Goal: Task Accomplishment & Management: Manage account settings

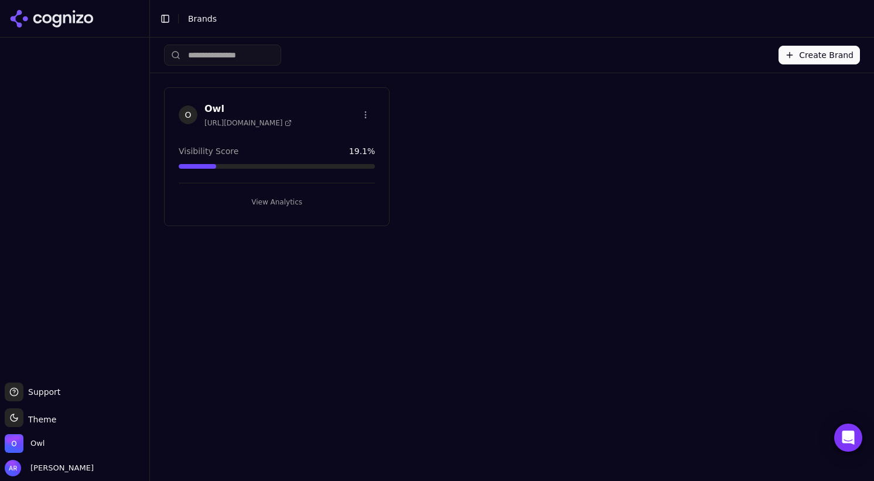
click at [209, 105] on h3 "Owl" at bounding box center [248, 109] width 87 height 14
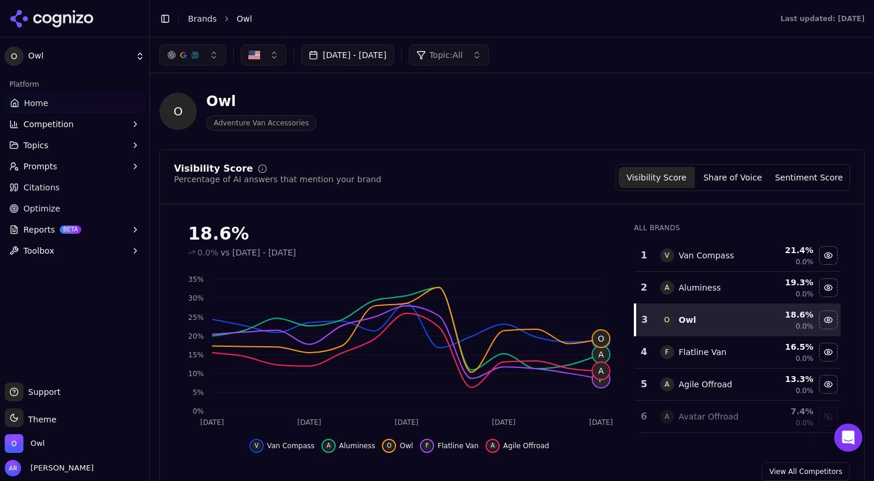
click at [19, 186] on link "Citations" at bounding box center [75, 187] width 140 height 19
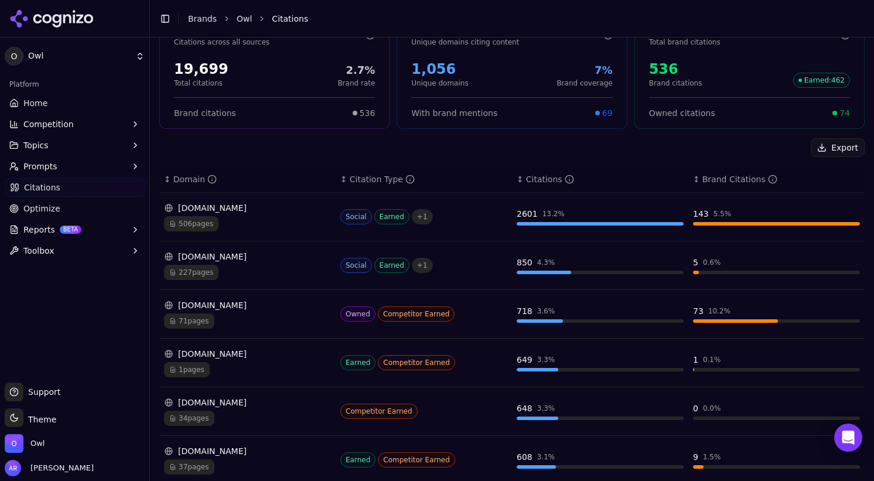
scroll to position [135, 0]
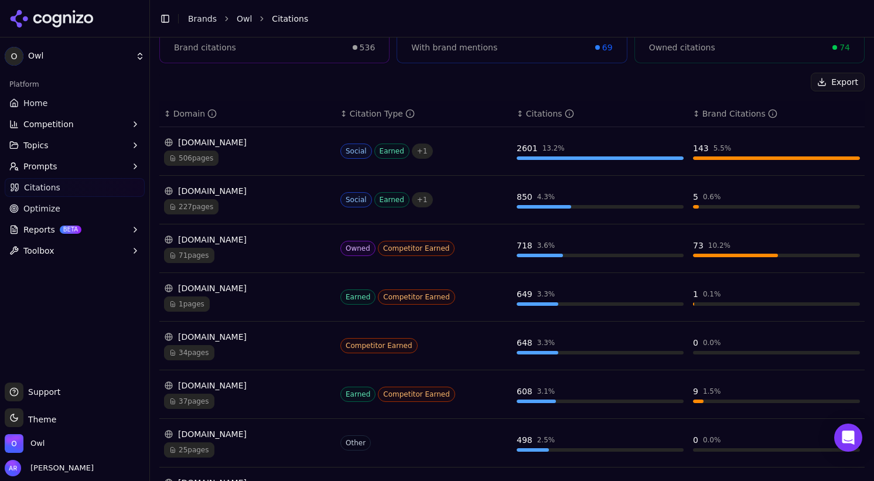
click at [195, 184] on td "[DOMAIN_NAME] 227 pages" at bounding box center [247, 200] width 176 height 49
click at [193, 195] on div "[DOMAIN_NAME]" at bounding box center [247, 191] width 167 height 12
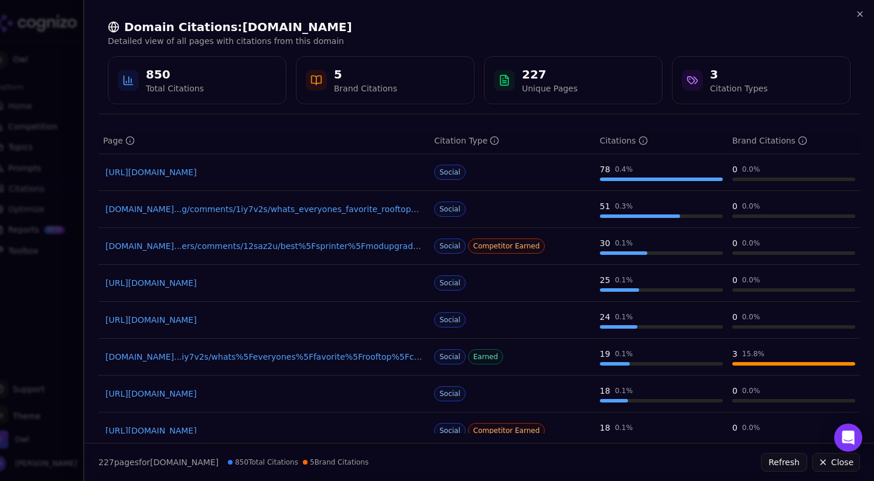
scroll to position [163, 0]
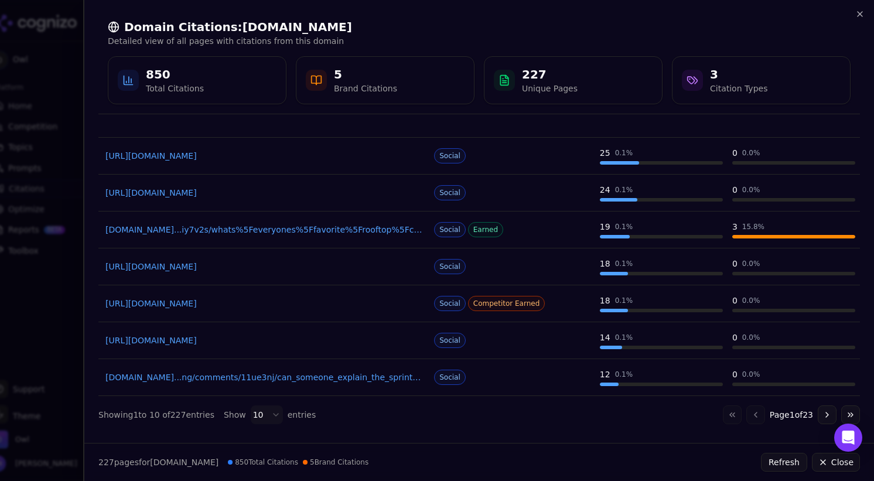
click at [264, 414] on body "O Owl Platform Home Competition Topics Prompts Citations Optimize Reports BETA …" at bounding box center [437, 240] width 874 height 481
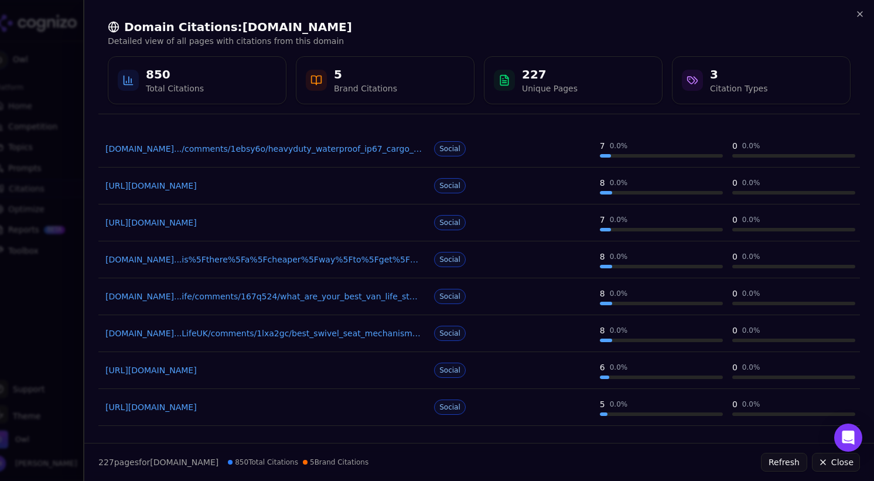
scroll to position [983, 0]
click at [858, 13] on icon "button" at bounding box center [860, 13] width 9 height 9
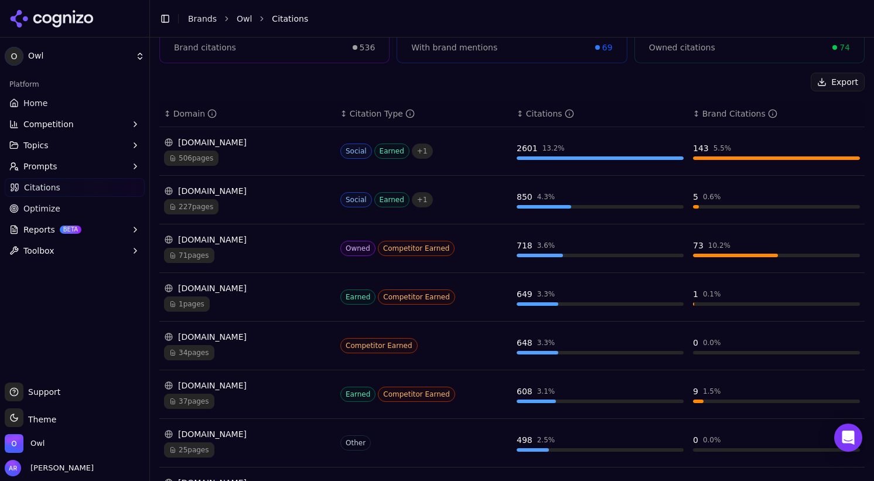
click at [37, 124] on span "Competition" at bounding box center [48, 124] width 50 height 12
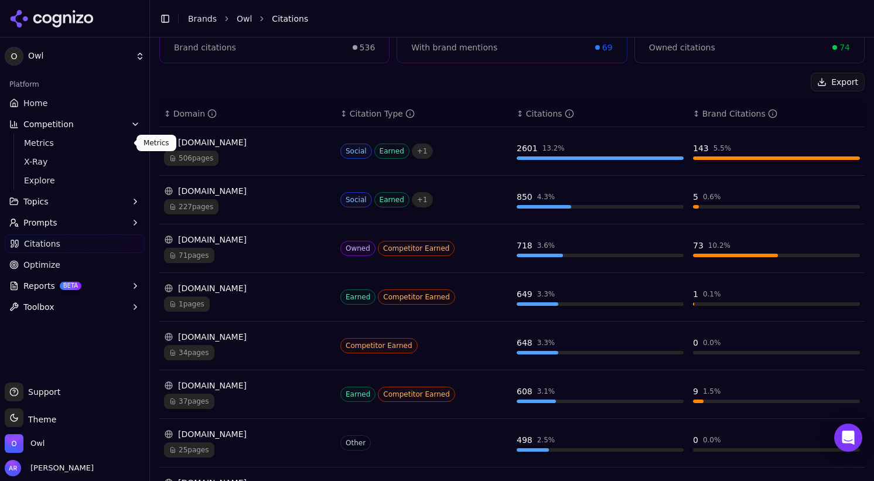
click at [44, 141] on span "Metrics" at bounding box center [75, 143] width 102 height 12
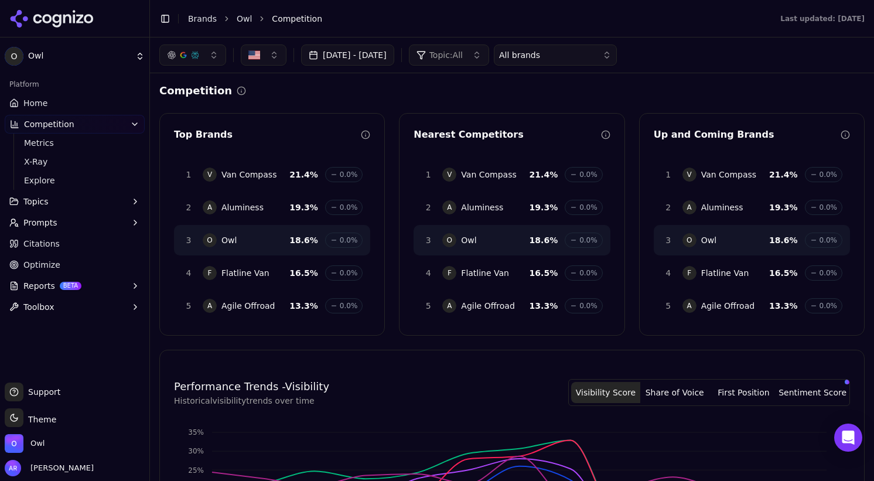
click at [209, 56] on button "button" at bounding box center [192, 55] width 67 height 21
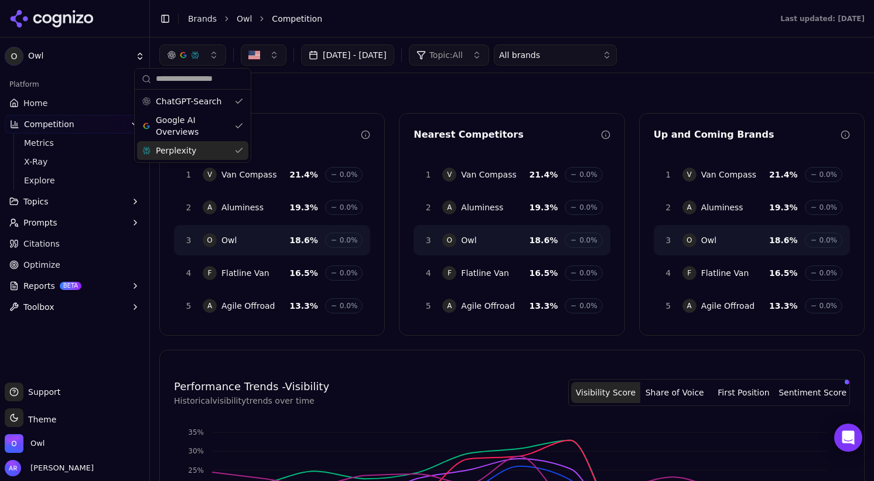
click at [176, 154] on span "Perplexity" at bounding box center [176, 151] width 40 height 12
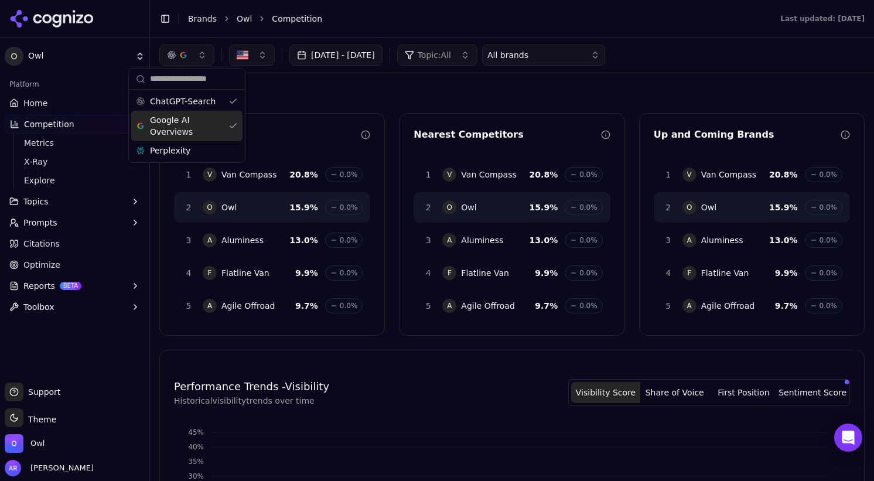
click at [603, 40] on div "[DATE] - [DATE] Topic: All All brands" at bounding box center [512, 55] width 724 height 35
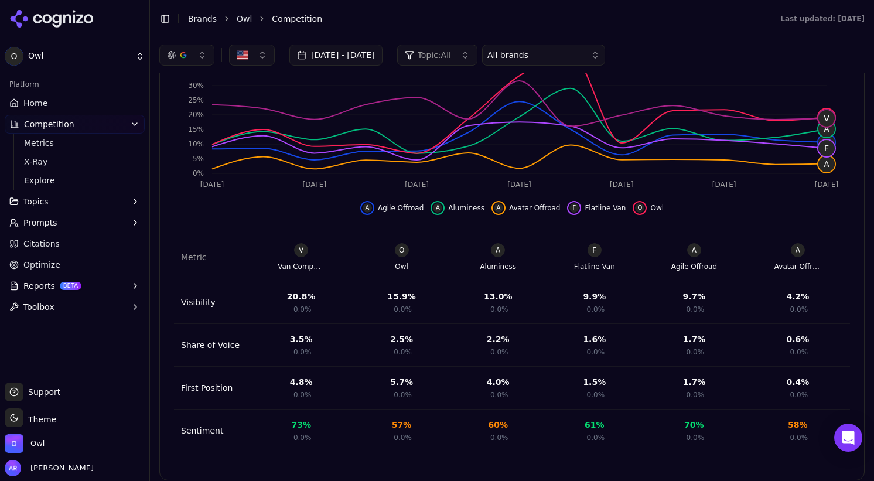
scroll to position [400, 0]
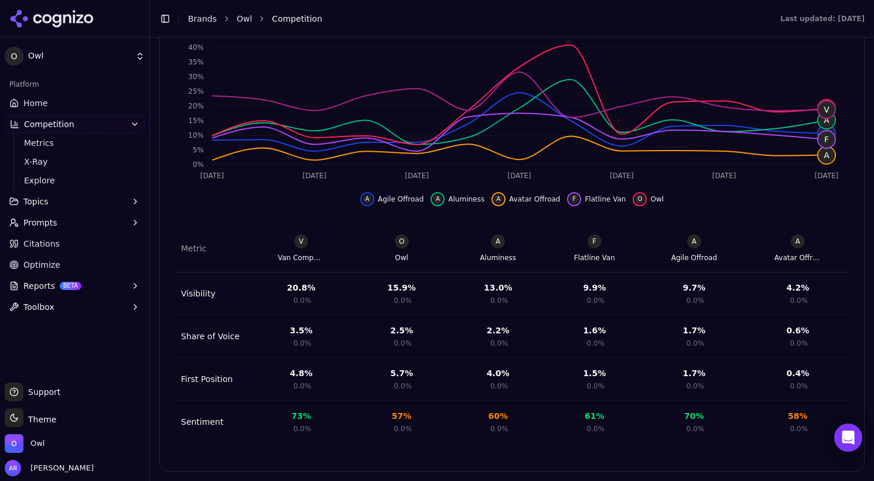
click at [61, 199] on button "Topics" at bounding box center [75, 201] width 140 height 19
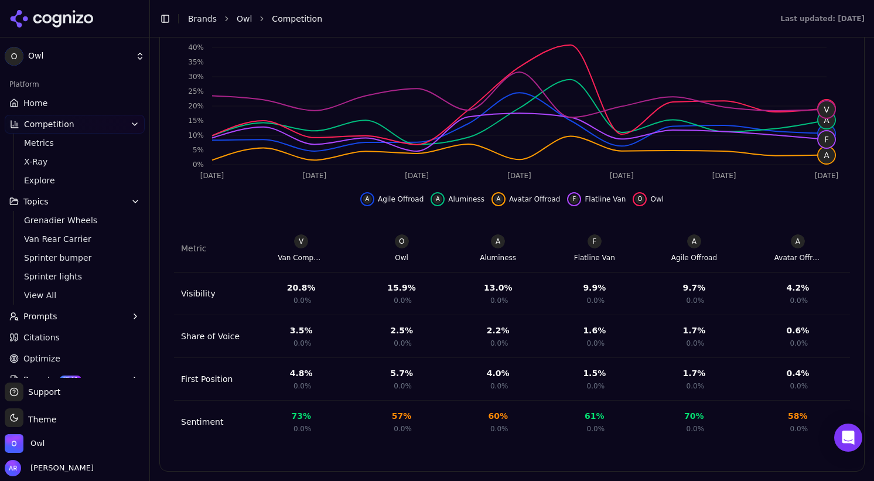
click at [28, 199] on span "Topics" at bounding box center [35, 202] width 25 height 12
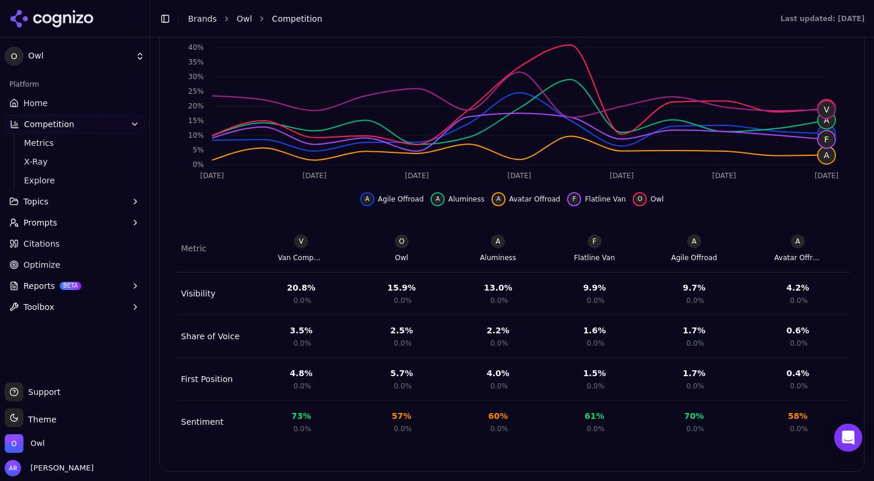
click at [26, 196] on span "Topics" at bounding box center [35, 202] width 25 height 12
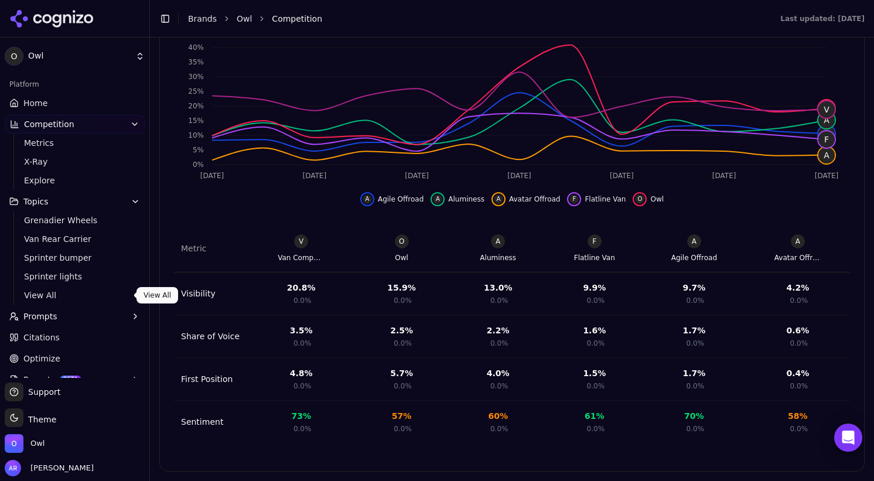
click at [50, 294] on span "View All" at bounding box center [75, 296] width 102 height 12
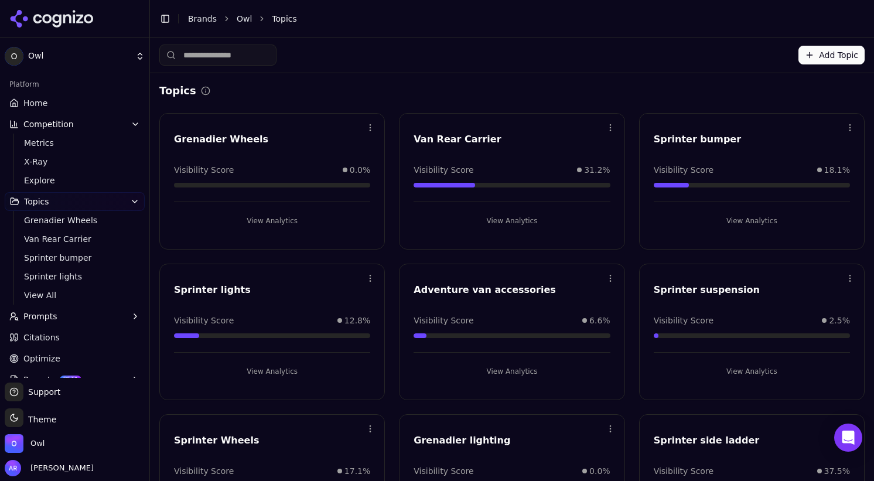
scroll to position [8, 0]
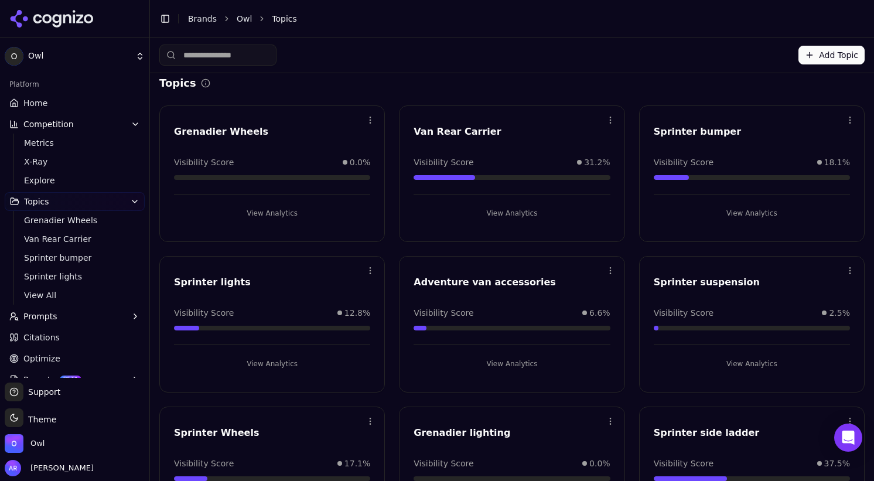
click at [508, 211] on button "View Analytics" at bounding box center [512, 213] width 196 height 19
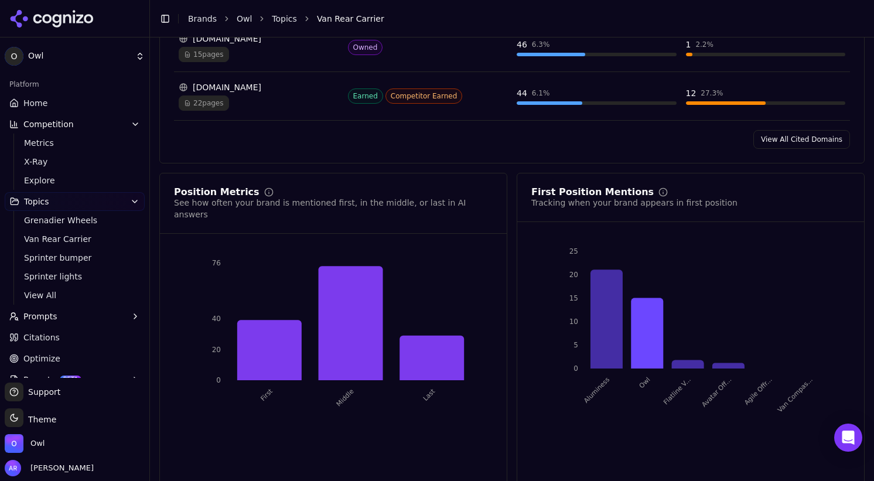
scroll to position [37, 0]
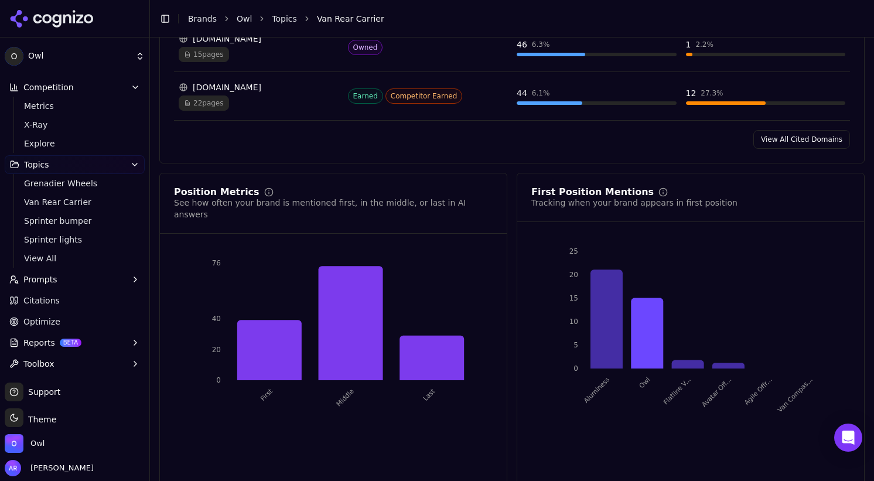
click at [40, 321] on span "Optimize" at bounding box center [41, 322] width 37 height 12
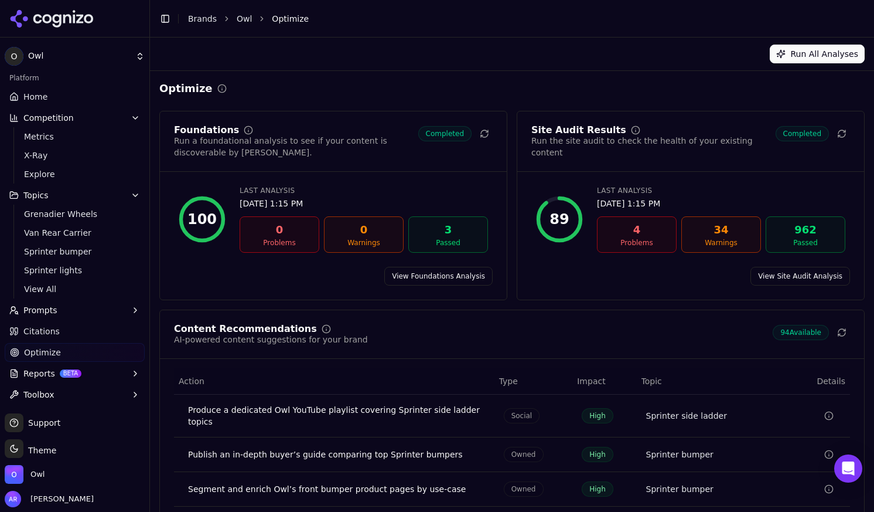
click at [48, 475] on div "Owl" at bounding box center [75, 476] width 140 height 23
click at [33, 472] on span "Owl" at bounding box center [37, 474] width 14 height 11
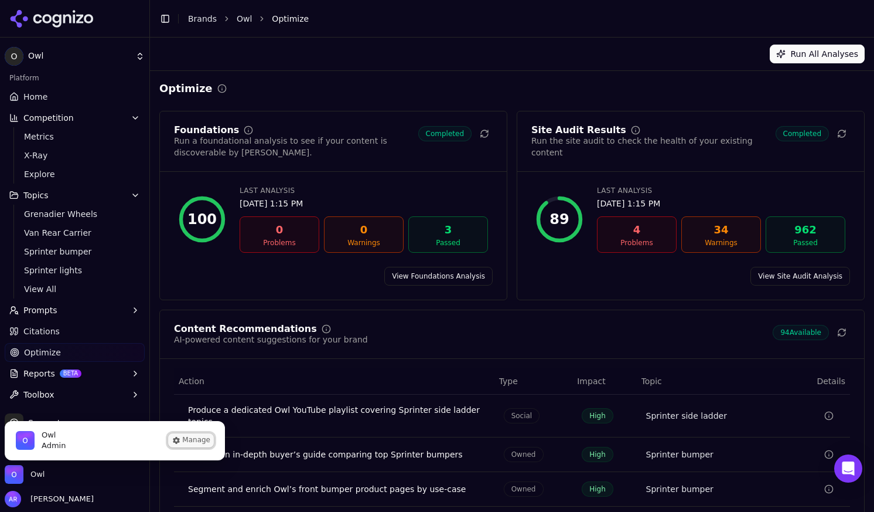
click at [184, 441] on button "Manage" at bounding box center [191, 440] width 46 height 14
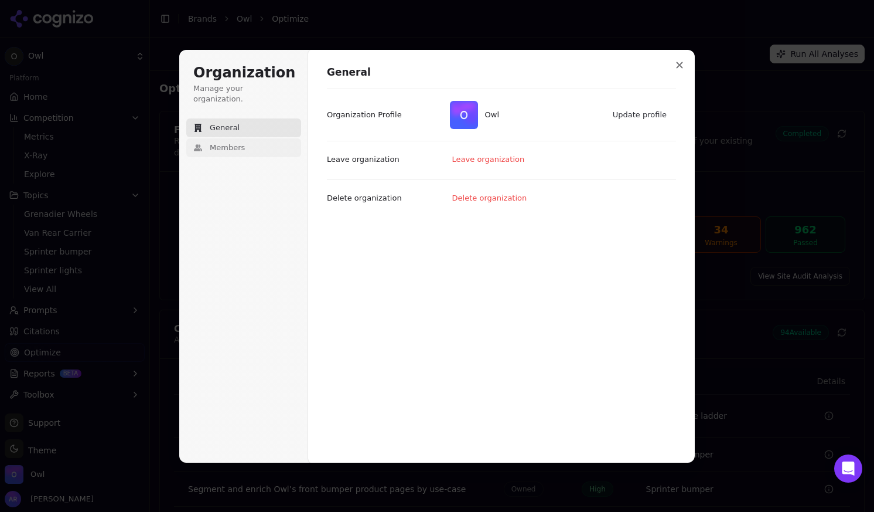
click at [219, 142] on span "Members" at bounding box center [227, 147] width 35 height 11
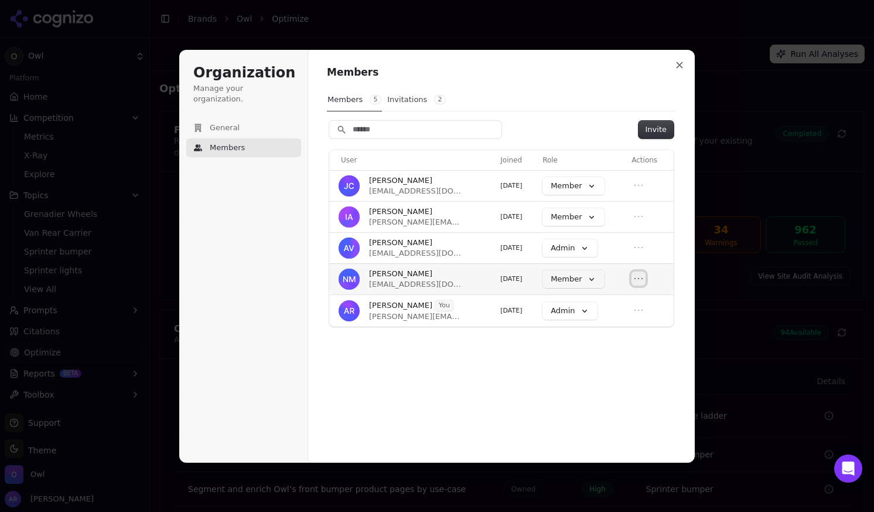
click at [637, 278] on icon "Open menu" at bounding box center [639, 279] width 12 height 12
click at [612, 298] on button "Remove member" at bounding box center [612, 298] width 80 height 15
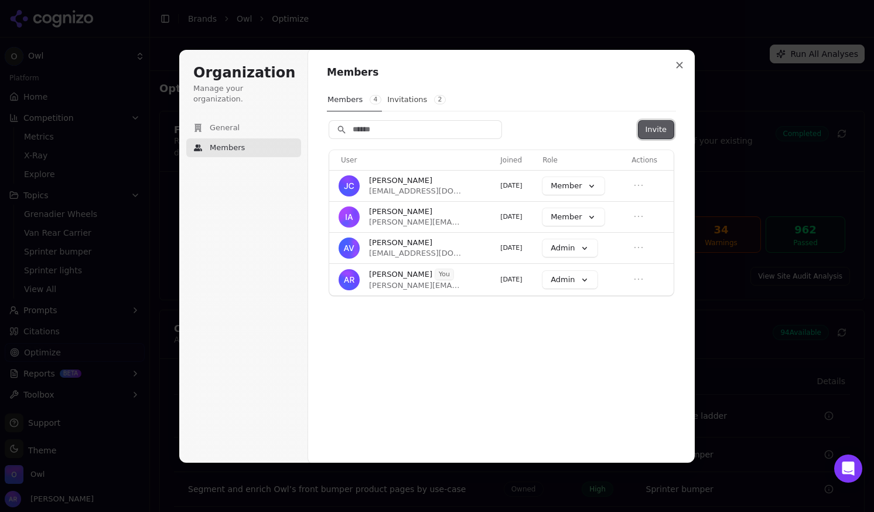
click at [659, 133] on button "Invite" at bounding box center [656, 130] width 35 height 18
